Goal: Information Seeking & Learning: Check status

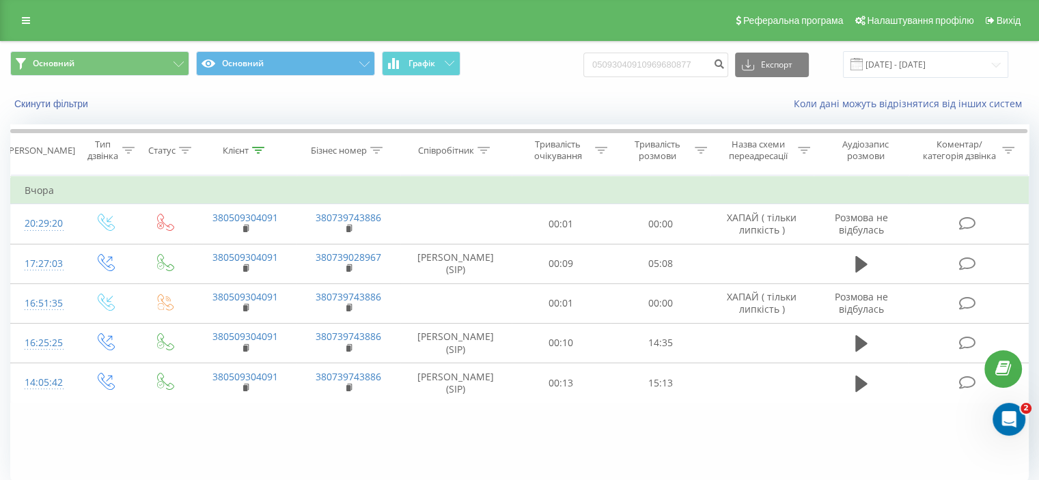
click at [674, 61] on input "05093040910969680877" at bounding box center [655, 65] width 145 height 25
type input "0969680877"
click at [725, 66] on icon "submit" at bounding box center [719, 62] width 12 height 8
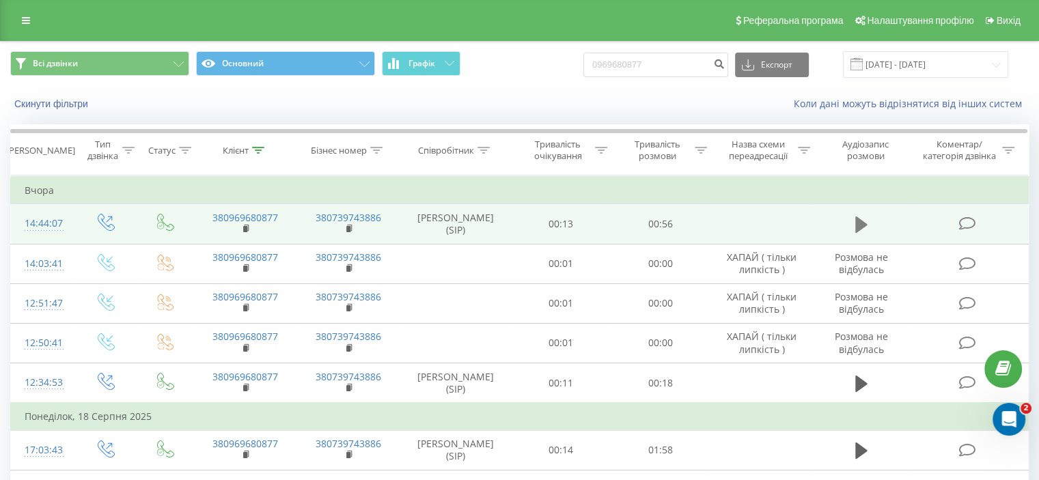
click at [862, 226] on icon at bounding box center [861, 225] width 12 height 16
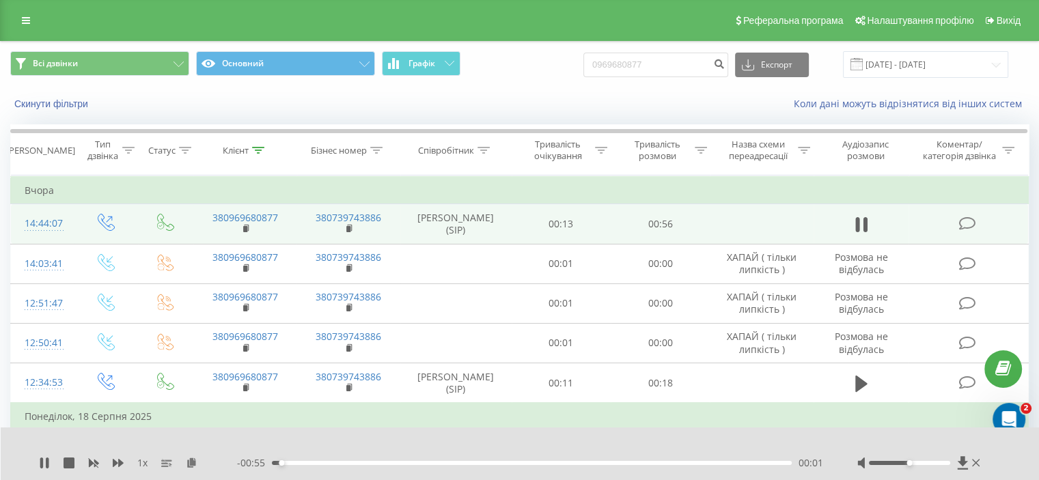
click at [371, 464] on div "00:01" at bounding box center [532, 463] width 520 height 4
click at [530, 464] on div "00:11" at bounding box center [532, 463] width 520 height 4
click at [671, 463] on div "00:29" at bounding box center [532, 463] width 520 height 4
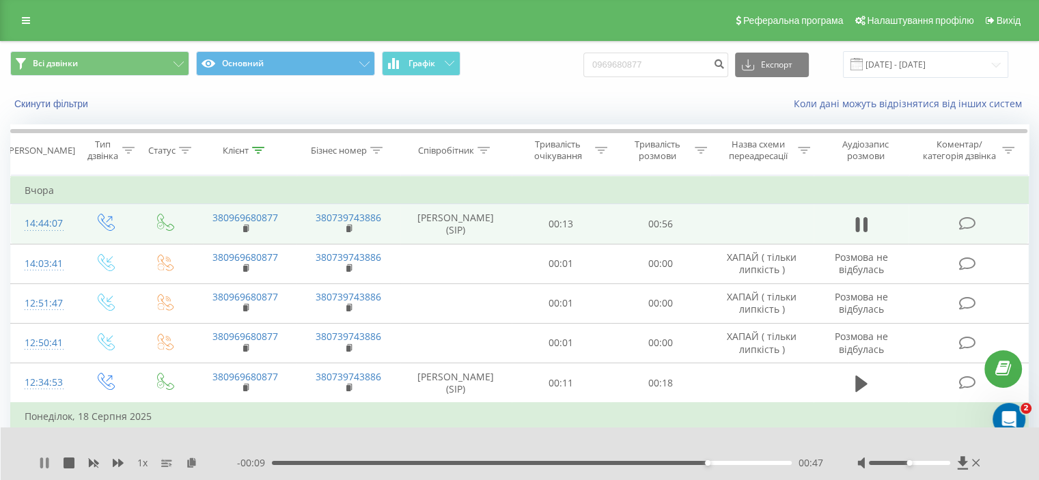
click at [41, 461] on icon at bounding box center [41, 463] width 3 height 11
